Goal: Navigation & Orientation: Find specific page/section

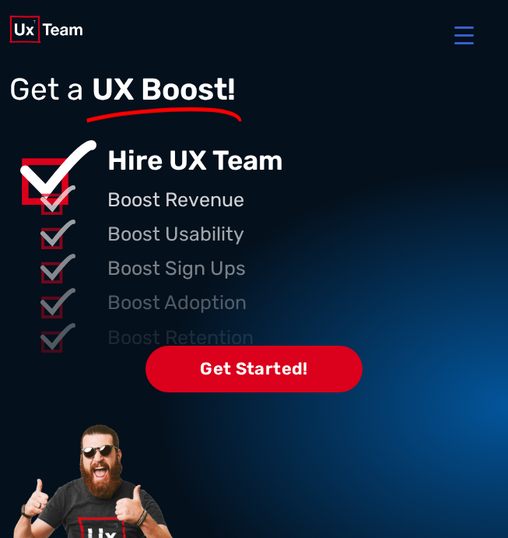
click at [199, 111] on span "UX Boost!" at bounding box center [164, 90] width 144 height 51
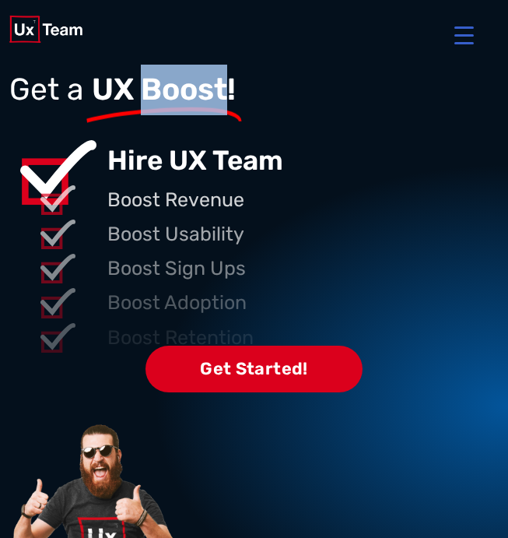
click at [199, 111] on span "UX Boost!" at bounding box center [164, 90] width 144 height 51
